Goal: Task Accomplishment & Management: Use online tool/utility

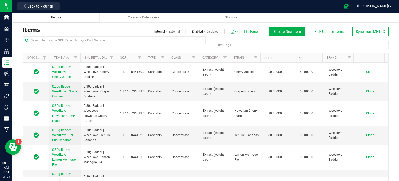
click at [54, 17] on span "Items" at bounding box center [56, 18] width 10 height 4
click at [61, 17] on span at bounding box center [61, 17] width 2 height 1
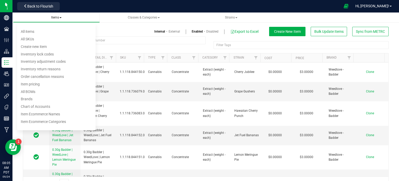
click at [81, 16] on span "Items All items All SKUs Create new item Inventory lock codes Inventory adjustm…" at bounding box center [56, 17] width 79 height 4
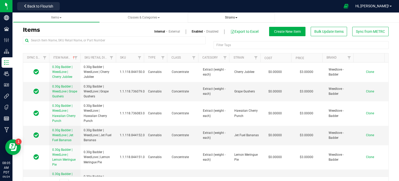
click at [230, 16] on span "Strains" at bounding box center [231, 18] width 12 height 4
click at [220, 30] on li "All strains" at bounding box center [231, 32] width 79 height 8
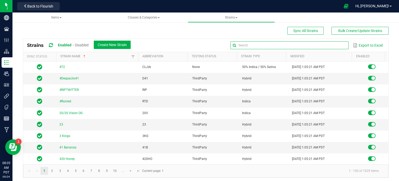
click at [335, 46] on input "text" at bounding box center [290, 45] width 118 height 8
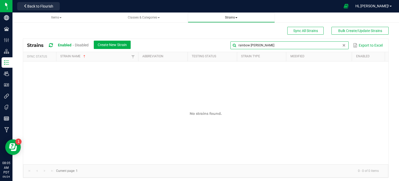
type input "rainbow [PERSON_NAME]"
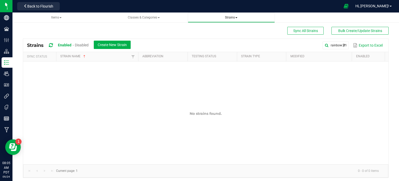
click at [234, 18] on span "Strains" at bounding box center [231, 18] width 12 height 4
click at [213, 41] on span "Create new strain" at bounding box center [210, 39] width 28 height 4
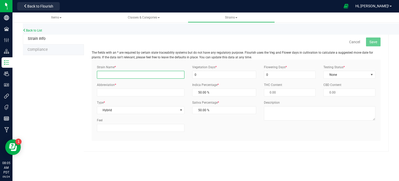
click at [125, 75] on input "Strain Name *" at bounding box center [141, 75] width 88 height 8
type input "Rainbow [PERSON_NAME]"
click at [121, 91] on input "Abbreviation *" at bounding box center [141, 92] width 88 height 8
type input "B"
type input "RBR"
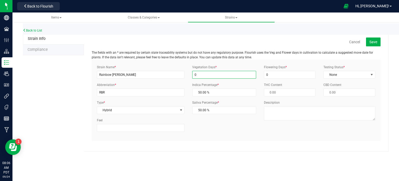
click at [205, 76] on input "0" at bounding box center [224, 75] width 64 height 8
type input "99"
click at [265, 74] on input "0" at bounding box center [290, 75] width 52 height 8
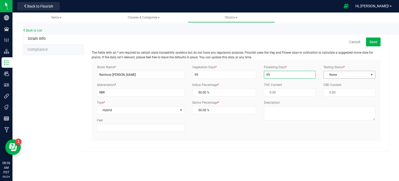
type input "99"
click at [360, 72] on span "None" at bounding box center [346, 74] width 45 height 7
click at [351, 90] on li "ThirdParty" at bounding box center [349, 91] width 51 height 8
click at [371, 40] on span "Save" at bounding box center [374, 42] width 8 height 4
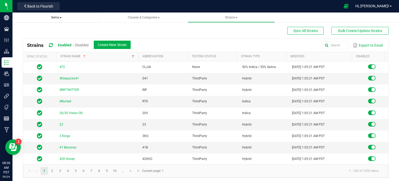
click at [54, 20] on link "Items" at bounding box center [56, 17] width 87 height 10
click at [60, 17] on span at bounding box center [61, 17] width 2 height 1
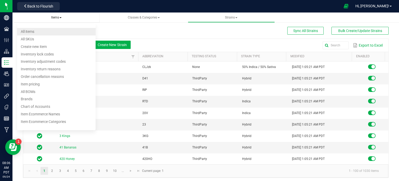
click at [44, 30] on li "All items" at bounding box center [56, 32] width 79 height 8
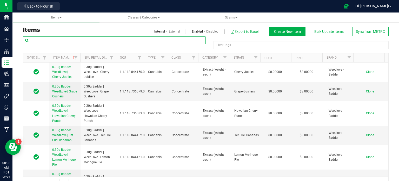
click at [118, 39] on input "text" at bounding box center [114, 40] width 183 height 8
click at [54, 39] on input "text" at bounding box center [114, 40] width 183 height 8
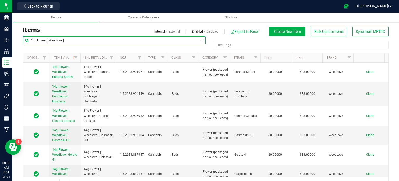
drag, startPoint x: 64, startPoint y: 40, endPoint x: 29, endPoint y: 43, distance: 36.0
click at [25, 44] on input "14g Flower | Weedlove |" at bounding box center [114, 40] width 183 height 8
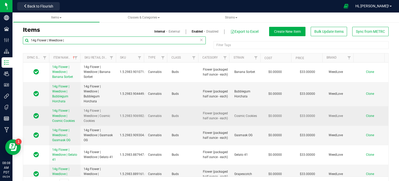
type input "14g Flower | Weedlove |"
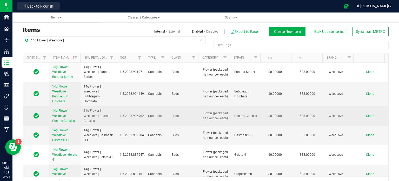
click at [366, 116] on span "Clone" at bounding box center [370, 116] width 8 height 4
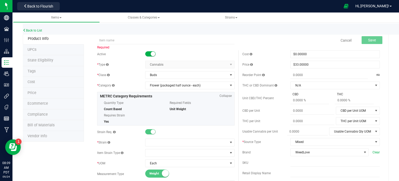
drag, startPoint x: 96, startPoint y: 41, endPoint x: 121, endPoint y: 29, distance: 27.8
click at [120, 24] on div "Back to List" at bounding box center [222, 28] width 399 height 11
paste input "14g Flower | Weedlove |"
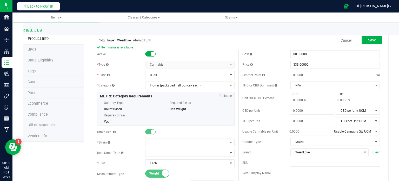
type input "14g Flower | Weedlove | Atomic Funk"
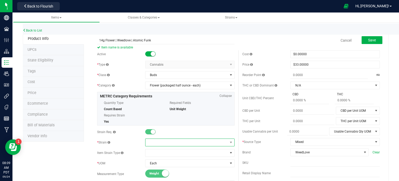
click at [171, 141] on span at bounding box center [187, 142] width 82 height 7
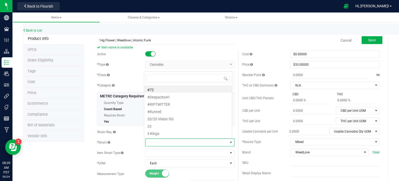
scroll to position [8, 87]
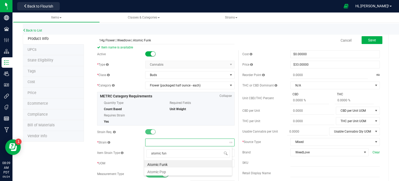
type input "atomic funk"
click at [177, 165] on li "Atomic Funk" at bounding box center [188, 163] width 88 height 7
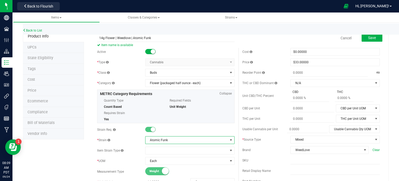
scroll to position [0, 0]
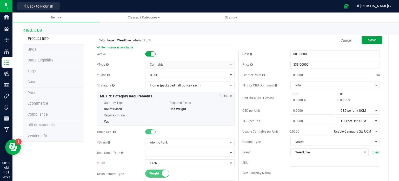
click at [362, 43] on button "Save" at bounding box center [372, 40] width 21 height 8
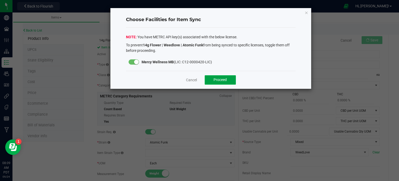
click at [226, 79] on span "Proceed" at bounding box center [220, 79] width 13 height 4
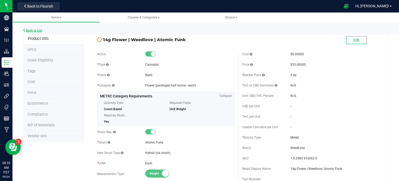
click at [34, 29] on link "Back to List" at bounding box center [32, 31] width 19 height 4
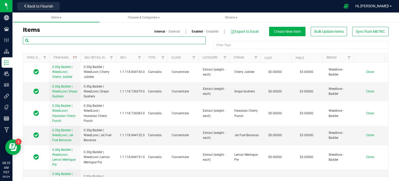
click at [35, 42] on input "text" at bounding box center [114, 40] width 183 height 8
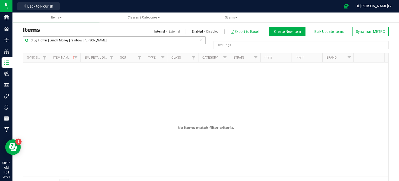
drag, startPoint x: 100, startPoint y: 36, endPoint x: 71, endPoint y: 43, distance: 29.6
click at [71, 43] on div "3.5g Flower | Lunch Money | rainbow [PERSON_NAME] Filter Tags Filter Tags Sync …" at bounding box center [206, 112] width 366 height 153
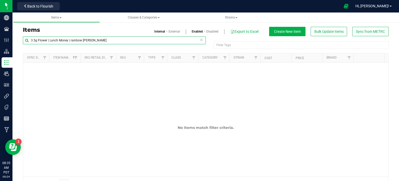
drag, startPoint x: 99, startPoint y: 40, endPoint x: 70, endPoint y: 42, distance: 28.7
click at [70, 42] on input "3.5g Flower | Lunch Money | rainbow [PERSON_NAME]" at bounding box center [114, 40] width 183 height 8
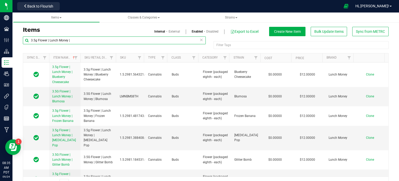
drag, startPoint x: 70, startPoint y: 40, endPoint x: 26, endPoint y: 37, distance: 44.0
click at [26, 37] on input "3.5g Flower | Lunch Money |" at bounding box center [114, 40] width 183 height 8
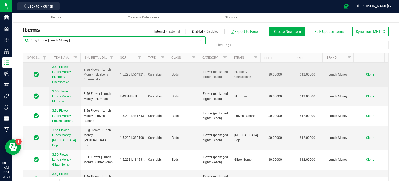
type input "3.5g Flower | Lunch Money |"
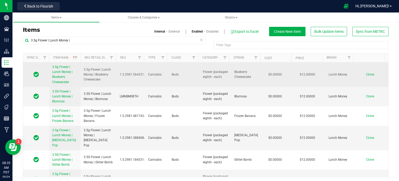
click at [366, 75] on span "Clone" at bounding box center [370, 75] width 8 height 4
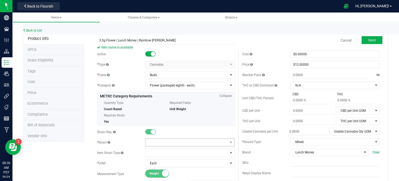
type input "3.5g Flower | Lunch Money | Rainbow [PERSON_NAME]"
click at [169, 140] on span at bounding box center [187, 142] width 82 height 7
type input "rainbow [PERSON_NAME]"
click at [182, 162] on li "Rainbow [PERSON_NAME]" at bounding box center [188, 163] width 88 height 7
click at [372, 40] on span "Save" at bounding box center [372, 40] width 8 height 4
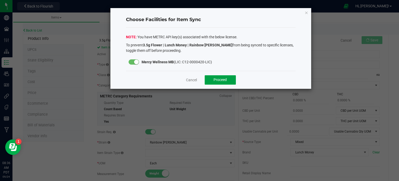
click at [224, 75] on button "Proceed" at bounding box center [220, 79] width 31 height 9
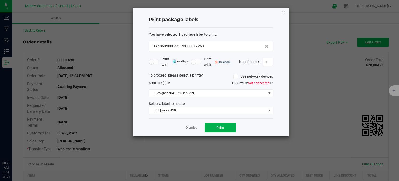
click at [285, 12] on icon "button" at bounding box center [284, 12] width 4 height 6
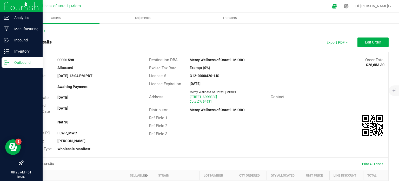
click at [14, 5] on img at bounding box center [21, 6] width 35 height 12
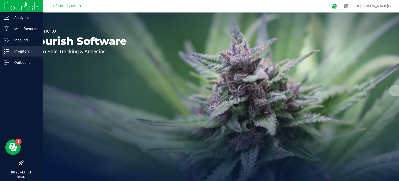
click at [11, 51] on p "Inventory" at bounding box center [24, 51] width 31 height 6
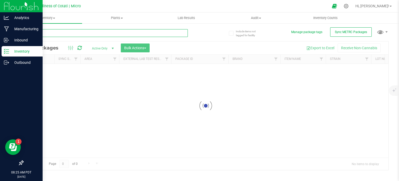
click at [74, 32] on input "text" at bounding box center [105, 33] width 165 height 8
type input "18648"
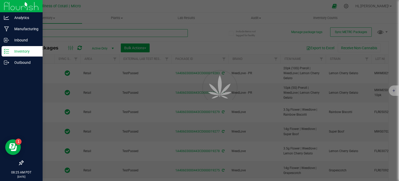
type input "2026-06-07"
type input "2026-07-30"
type input "2026-04-09"
type input "2026-08-14"
type input "2026-07-30"
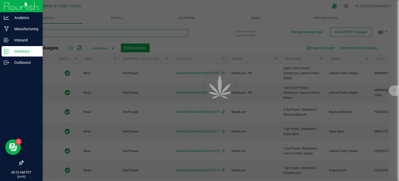
type input "2026-08-14"
type input "2026-07-30"
type input "2026-09-06"
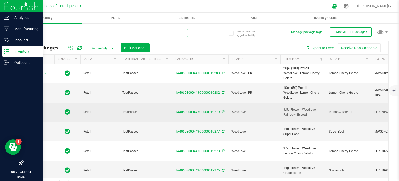
type input "2026-03-14"
type input "2026-08-27"
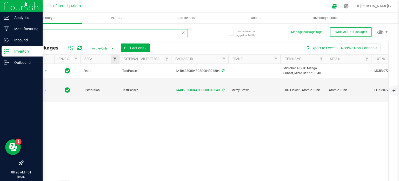
type input "18648"
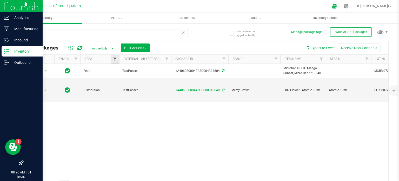
click at [115, 58] on span "Filter" at bounding box center [115, 59] width 4 height 4
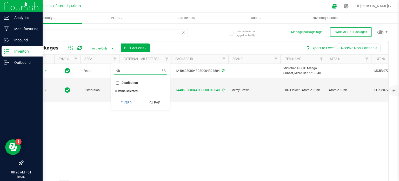
type input "dis"
click at [131, 82] on span "Distribution" at bounding box center [130, 82] width 16 height 3
click at [119, 82] on input "Distribution" at bounding box center [117, 82] width 3 height 3
checkbox input "true"
click at [137, 102] on button "Filter" at bounding box center [126, 102] width 25 height 11
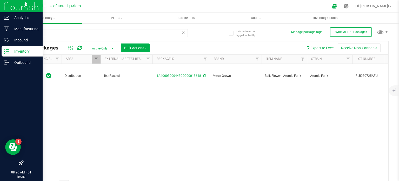
scroll to position [0, 142]
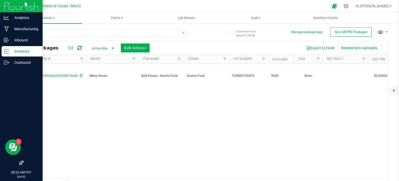
drag, startPoint x: 236, startPoint y: 103, endPoint x: 269, endPoint y: 108, distance: 33.9
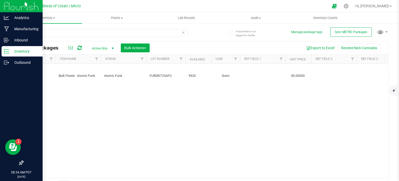
scroll to position [0, 0]
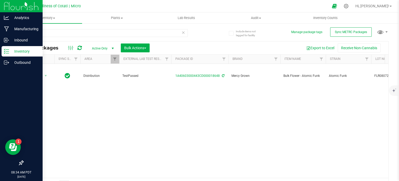
drag, startPoint x: 101, startPoint y: 100, endPoint x: 20, endPoint y: 88, distance: 81.5
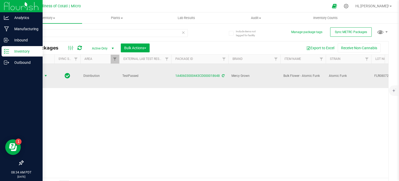
click at [34, 72] on span "Action" at bounding box center [35, 75] width 14 height 7
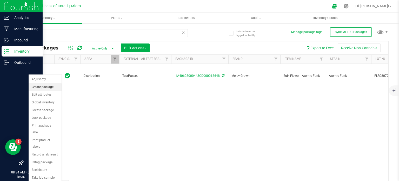
click at [40, 88] on li "Create package" at bounding box center [45, 87] width 33 height 8
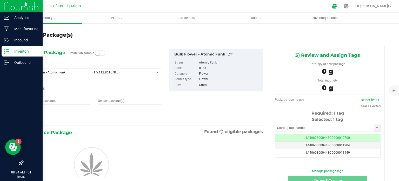
type input "1"
type input "0.0000"
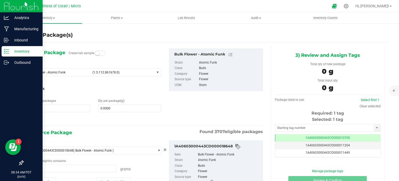
type input "0.0000 g"
click at [148, 71] on span "(1.5.112.861678.0)" at bounding box center [123, 72] width 60 height 4
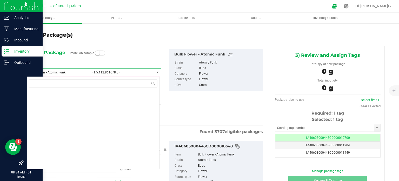
scroll to position [14804, 0]
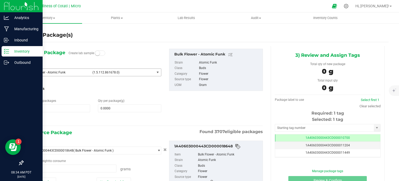
click at [52, 71] on span "Bulk Flower - Atomic Funk" at bounding box center [59, 72] width 60 height 4
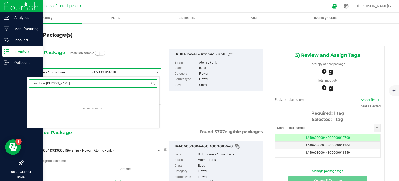
scroll to position [0, 0]
type input "r"
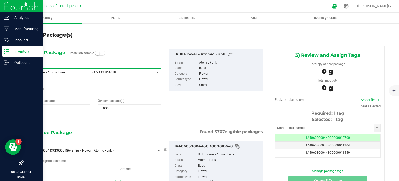
click at [64, 70] on span "Bulk Flower - Atomic Funk" at bounding box center [59, 72] width 60 height 4
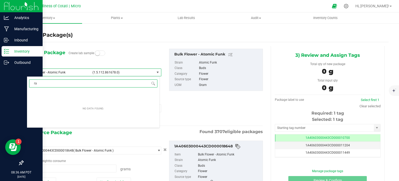
type input "r"
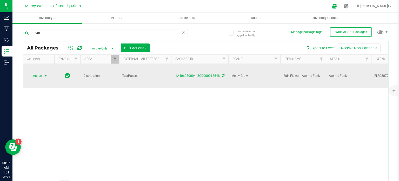
click at [33, 72] on span "Action" at bounding box center [35, 75] width 14 height 7
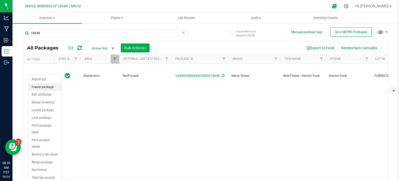
click at [41, 87] on li "Create package" at bounding box center [45, 87] width 33 height 8
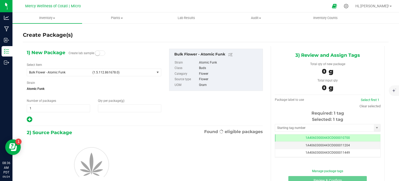
type input "0.0000"
click at [75, 69] on span "Bulk Flower - Atomic Funk (1.5.112.861678.0)" at bounding box center [91, 72] width 128 height 7
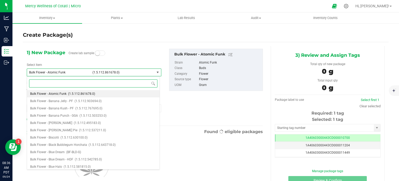
type input "r"
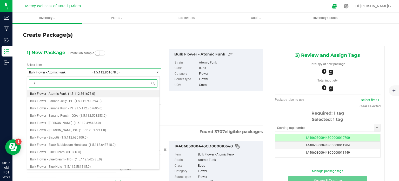
type input "0.0000 g"
type input "rainbow [PERSON_NAME]"
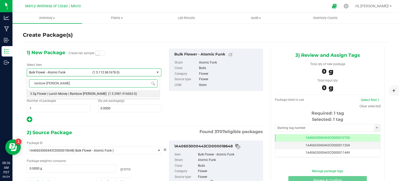
click at [74, 94] on span "3.5g Flower | Lunch Money | Rainbow [PERSON_NAME]" at bounding box center [68, 94] width 76 height 4
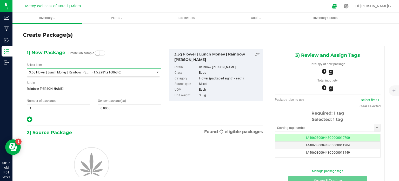
type input "0"
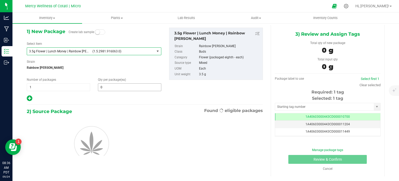
click at [117, 85] on span "0 0" at bounding box center [129, 87] width 63 height 8
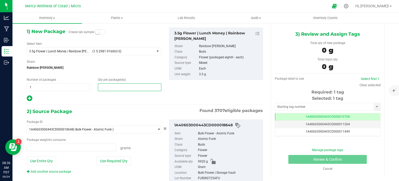
type input "0.0000 g"
type input "0"
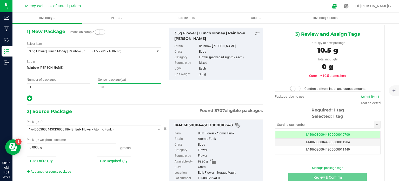
type input "384"
click at [75, 144] on input "0.0000 g" at bounding box center [71, 146] width 89 height 7
type input "384"
type input "1362"
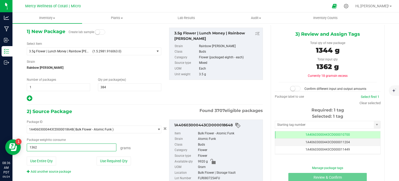
click at [257, 77] on div "3.5g Flower | Lunch Money | Rainbow Runtz Strain Rainbow Runtz Class Buds Categ…" at bounding box center [216, 54] width 94 height 53
type input "1362.0000 g"
click at [295, 86] on span at bounding box center [295, 88] width 10 height 5
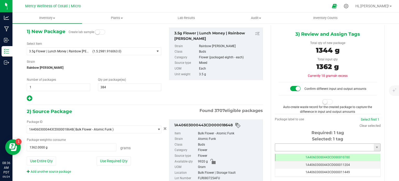
click at [293, 149] on input "text" at bounding box center [324, 146] width 99 height 7
click at [292, 155] on li "1A40603000443CD000019066" at bounding box center [324, 156] width 104 height 8
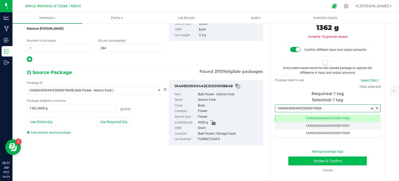
type input "1A40603000443CD000019066"
click at [290, 162] on button "Review & Confirm" at bounding box center [328, 160] width 79 height 9
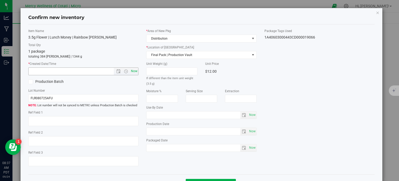
click at [133, 73] on span "Now" at bounding box center [134, 71] width 9 height 8
type input "9/24/2025 8:37 AM"
click at [110, 98] on input "FLR080725AFU" at bounding box center [83, 98] width 110 height 8
type input "FLR080725AFU | 3.5g"
click at [93, 121] on textarea at bounding box center [83, 121] width 110 height 10
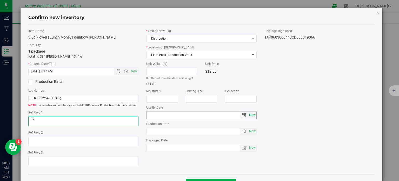
type textarea "32"
click at [248, 115] on span "Now" at bounding box center [252, 115] width 9 height 8
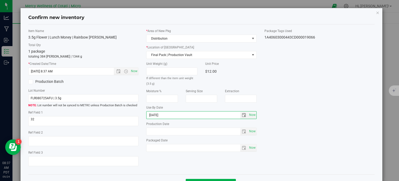
type input "2026-09-06"
click at [311, 92] on div "Item Name 3.5g Flower | Lunch Money | Rainbow Runtz Total Qty 1 package totalin…" at bounding box center [201, 100] width 355 height 142
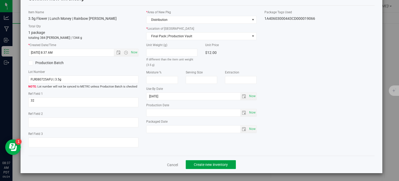
click at [200, 160] on button "Create new inventory" at bounding box center [211, 164] width 50 height 9
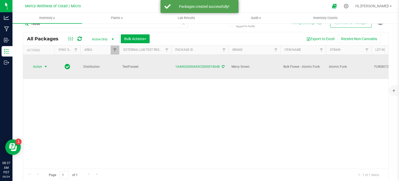
click at [47, 63] on span "select" at bounding box center [46, 66] width 6 height 7
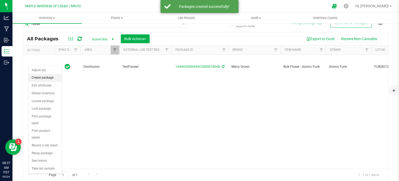
click at [49, 76] on li "Create package" at bounding box center [45, 78] width 33 height 8
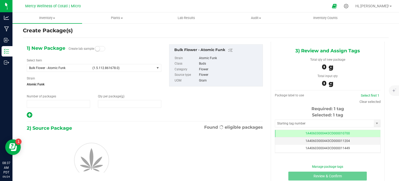
type input "1"
type input "0.0000"
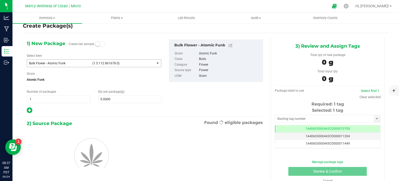
click at [120, 64] on span "(1.5.112.861678.0)" at bounding box center [123, 63] width 60 height 4
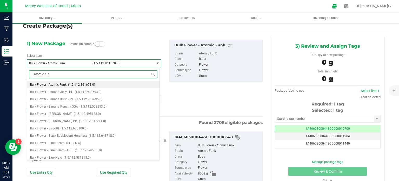
type input "atomic funk"
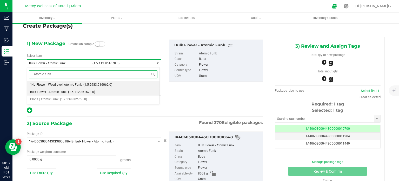
click at [91, 83] on span "(1.5.2983.916062.0)" at bounding box center [97, 85] width 29 height 4
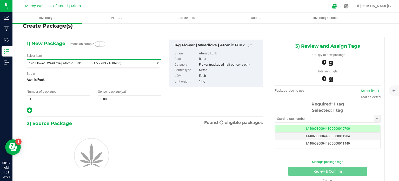
type input "0"
click at [103, 97] on span "0 0" at bounding box center [129, 99] width 63 height 8
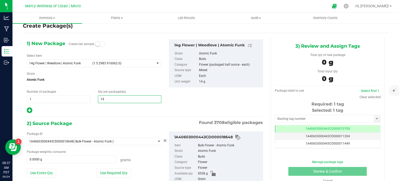
type input "192"
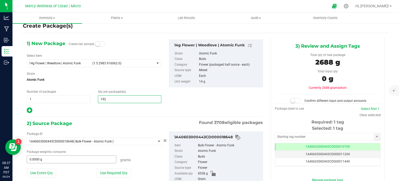
click at [78, 155] on input "0.0000 g" at bounding box center [71, 158] width 89 height 7
type input "192"
type input "2496"
click at [123, 125] on div "2) Source Package Found 3708 eligible packages" at bounding box center [145, 123] width 236 height 8
type input "2496.0000 g"
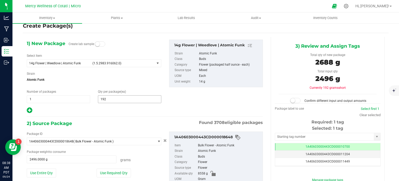
click at [125, 102] on input "192" at bounding box center [129, 98] width 63 height 7
click at [124, 101] on input "192" at bounding box center [129, 98] width 63 height 7
click at [0, 0] on input "192" at bounding box center [0, 0] width 0 height 0
click at [124, 101] on input "192" at bounding box center [129, 98] width 63 height 7
type input "176"
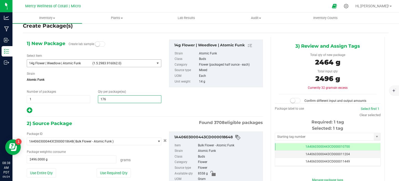
click at [142, 48] on div "1) New Package Create lab sample Select Item 14g Flower | Weedlove | Atomic Fun…" at bounding box center [94, 77] width 142 height 74
type input "176"
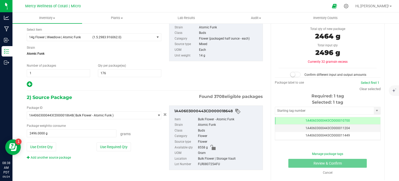
click at [291, 75] on small at bounding box center [293, 74] width 5 height 5
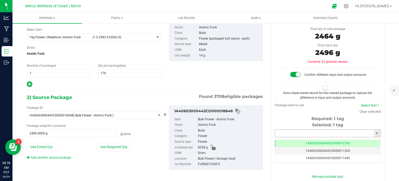
click at [294, 134] on input "text" at bounding box center [324, 132] width 99 height 7
click at [294, 139] on li "1A40603000443CD000019067" at bounding box center [324, 142] width 104 height 8
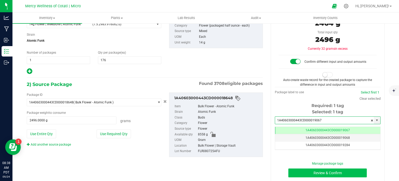
type input "1A40603000443CD000019067"
click at [295, 169] on button "Review & Confirm" at bounding box center [328, 172] width 79 height 9
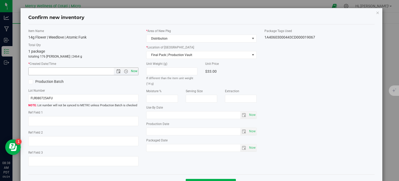
click at [135, 73] on span "Now" at bounding box center [134, 71] width 9 height 8
type input "9/24/2025 8:38 AM"
click at [126, 101] on input "FLR080725AFU" at bounding box center [83, 98] width 110 height 8
type input "FLR080725AFU | 14g"
click at [120, 117] on textarea at bounding box center [83, 121] width 110 height 10
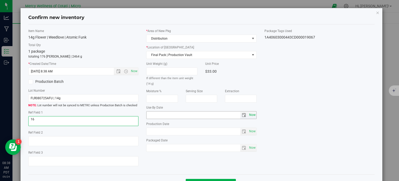
type textarea "16"
click at [250, 117] on span "Now" at bounding box center [252, 115] width 9 height 8
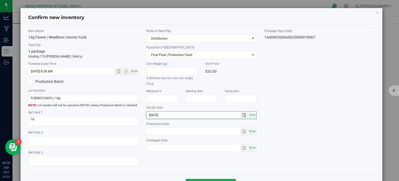
type input "2026-09-06"
click at [342, 51] on div "Item Name 14g Flower | Weedlove | Atomic Funk Total Qty 1 package totaling 176 …" at bounding box center [201, 100] width 355 height 142
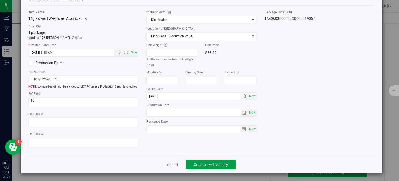
click at [225, 166] on span "Create new inventory" at bounding box center [211, 164] width 34 height 4
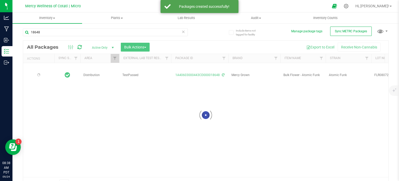
scroll to position [9, 0]
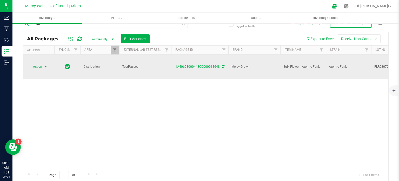
click at [44, 64] on span "select" at bounding box center [46, 66] width 4 height 4
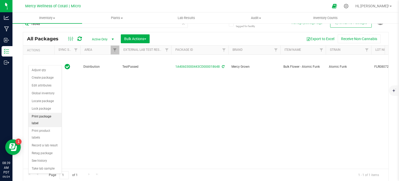
click at [56, 119] on li "Print package label" at bounding box center [45, 120] width 33 height 14
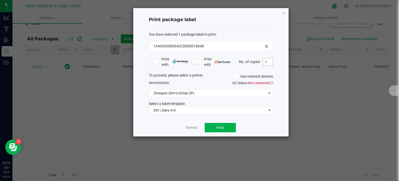
click at [269, 60] on input "1" at bounding box center [268, 61] width 10 height 7
type input "5"
click at [232, 91] on span "ZDesigner ZD410-203dpi ZPL" at bounding box center [207, 92] width 117 height 7
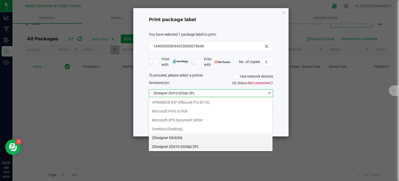
click at [187, 137] on GK420d "ZDesigner GK420d" at bounding box center [211, 137] width 124 height 9
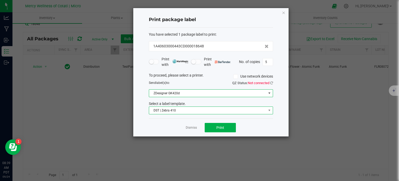
click at [183, 109] on span "DST | Zebra 410" at bounding box center [207, 110] width 117 height 7
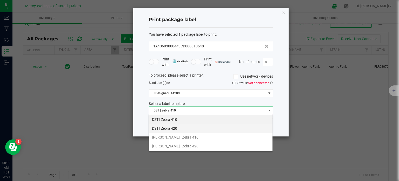
click at [181, 126] on li "DST | Zebra 420" at bounding box center [211, 128] width 124 height 9
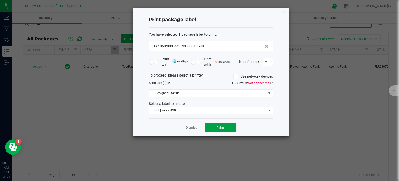
click at [231, 124] on button "Print" at bounding box center [220, 127] width 31 height 9
